Goal: Find specific page/section: Find specific page/section

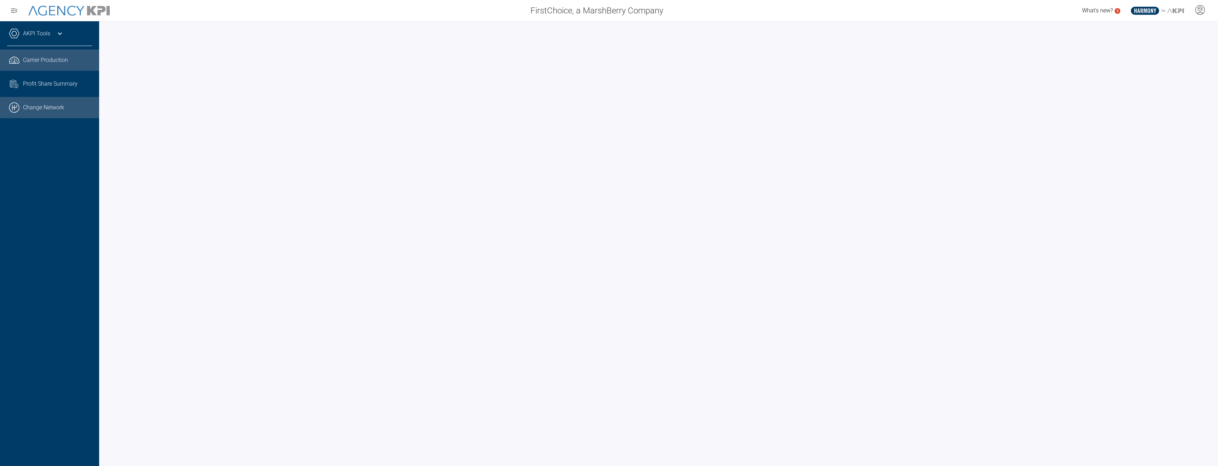
click at [42, 110] on link ".cls-1{fill:none;stroke:#000;stroke-linecap:round;stroke-linejoin:round;stroke-…" at bounding box center [49, 107] width 99 height 21
